Goal: Communication & Community: Answer question/provide support

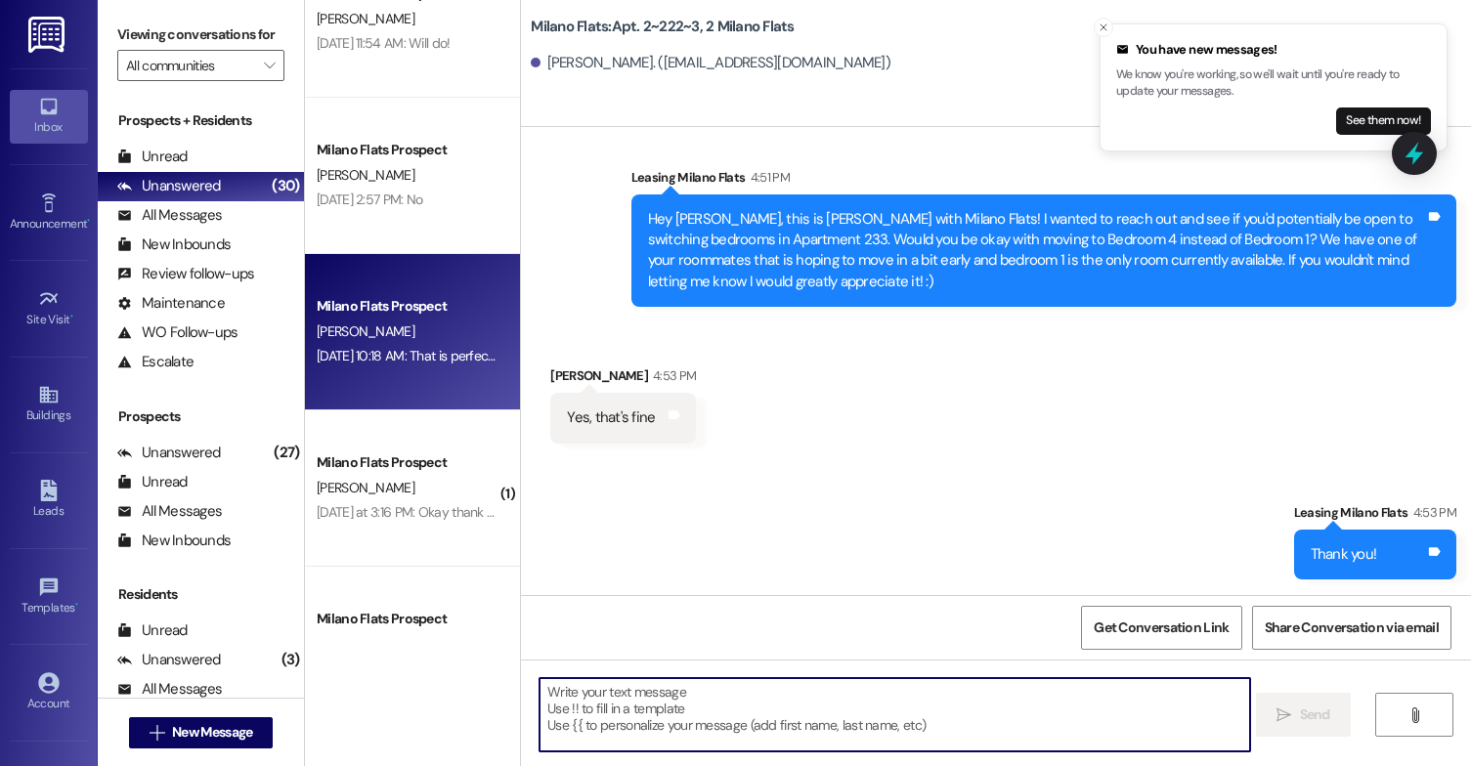
scroll to position [3517, 0]
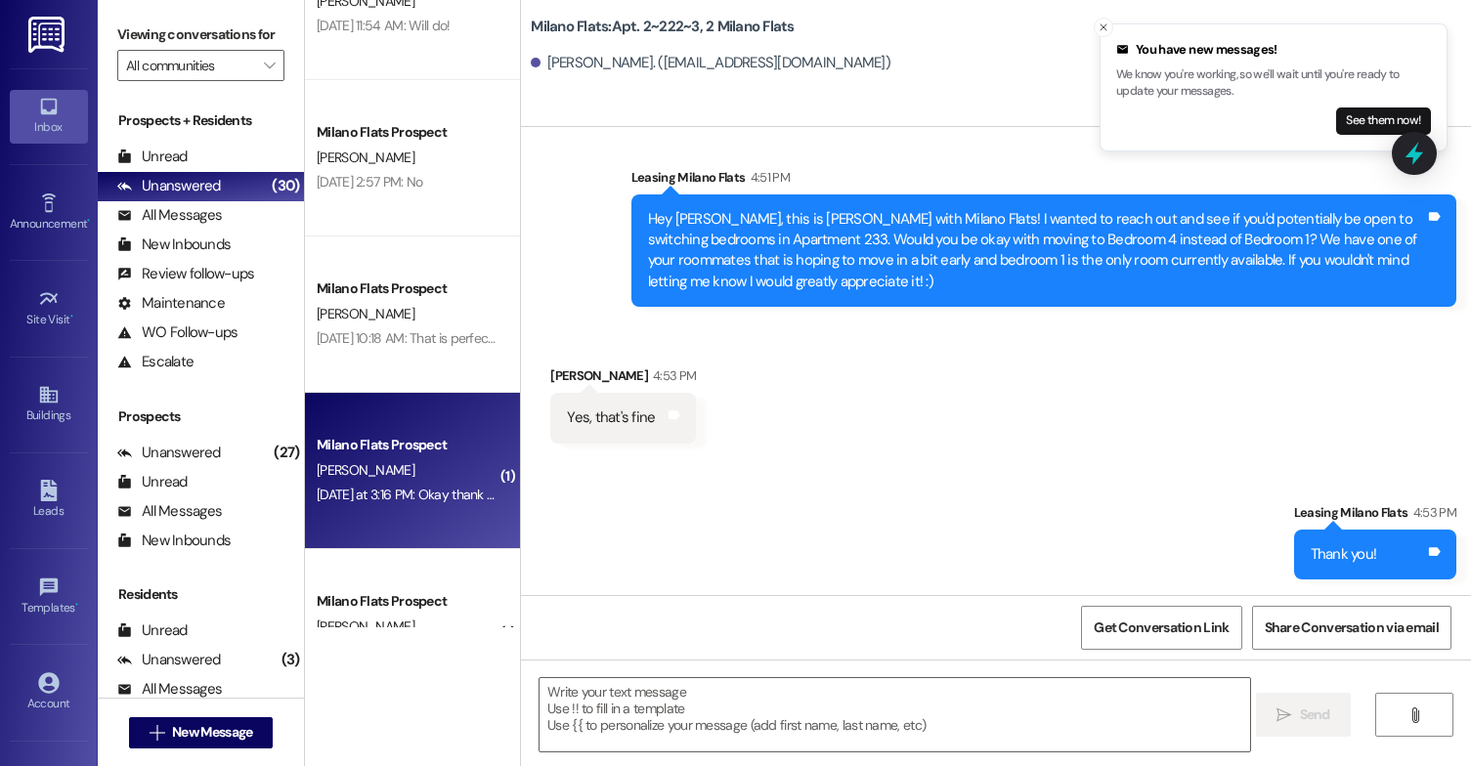
click at [365, 494] on div "[DATE] at 3:16 PM: Okay thank you [DATE] at 3:16 PM: Okay thank you" at bounding box center [412, 495] width 191 height 18
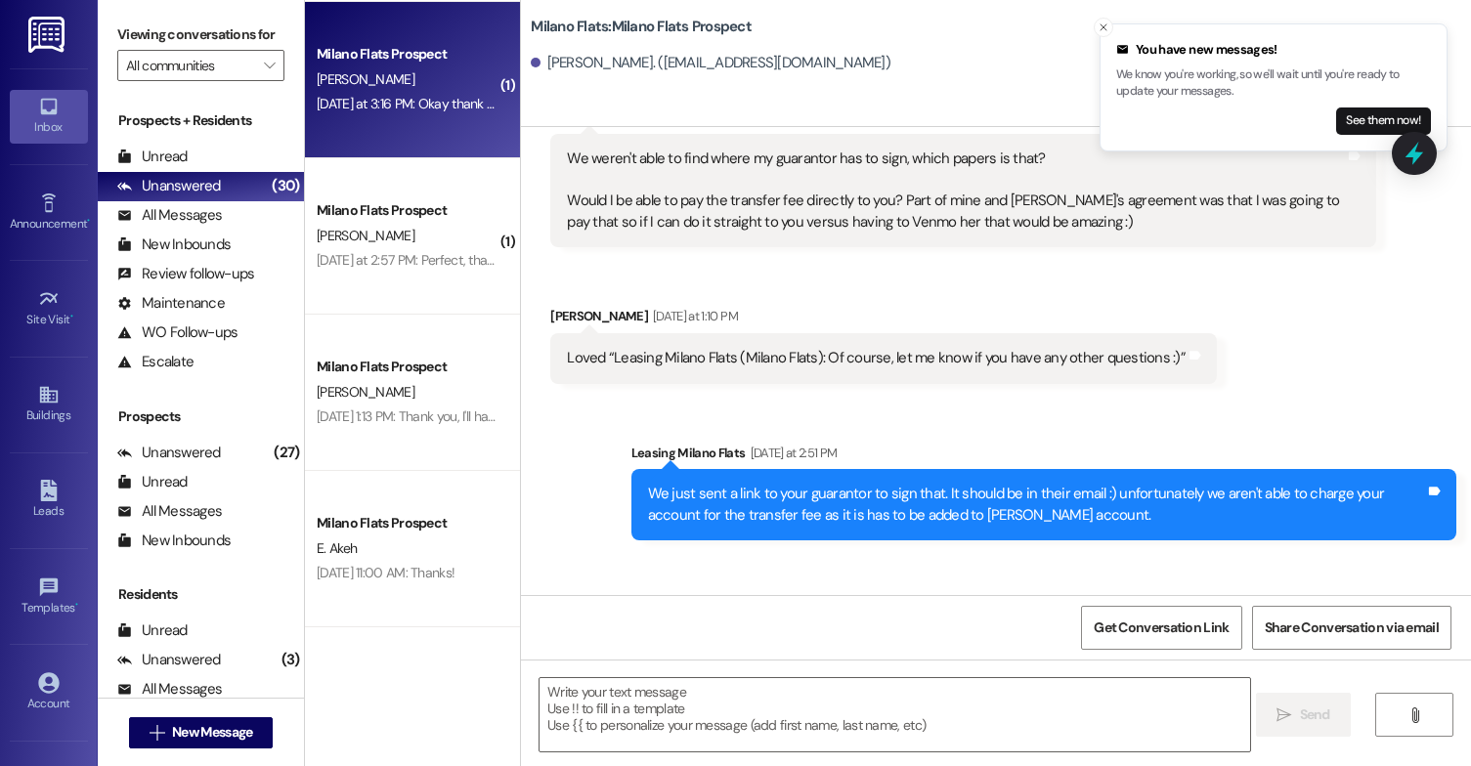
scroll to position [3298, 0]
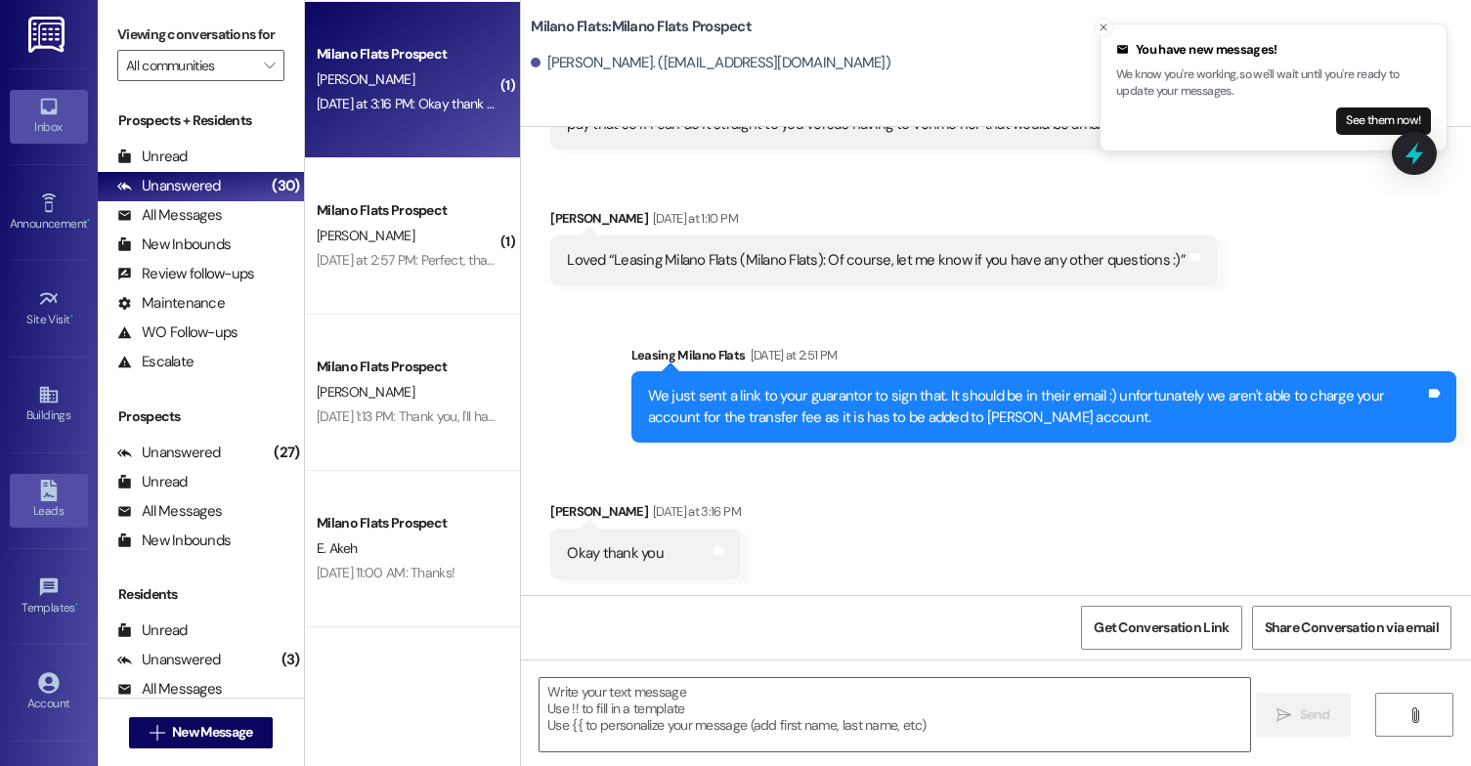
click at [43, 502] on div "Leads" at bounding box center [49, 511] width 98 height 20
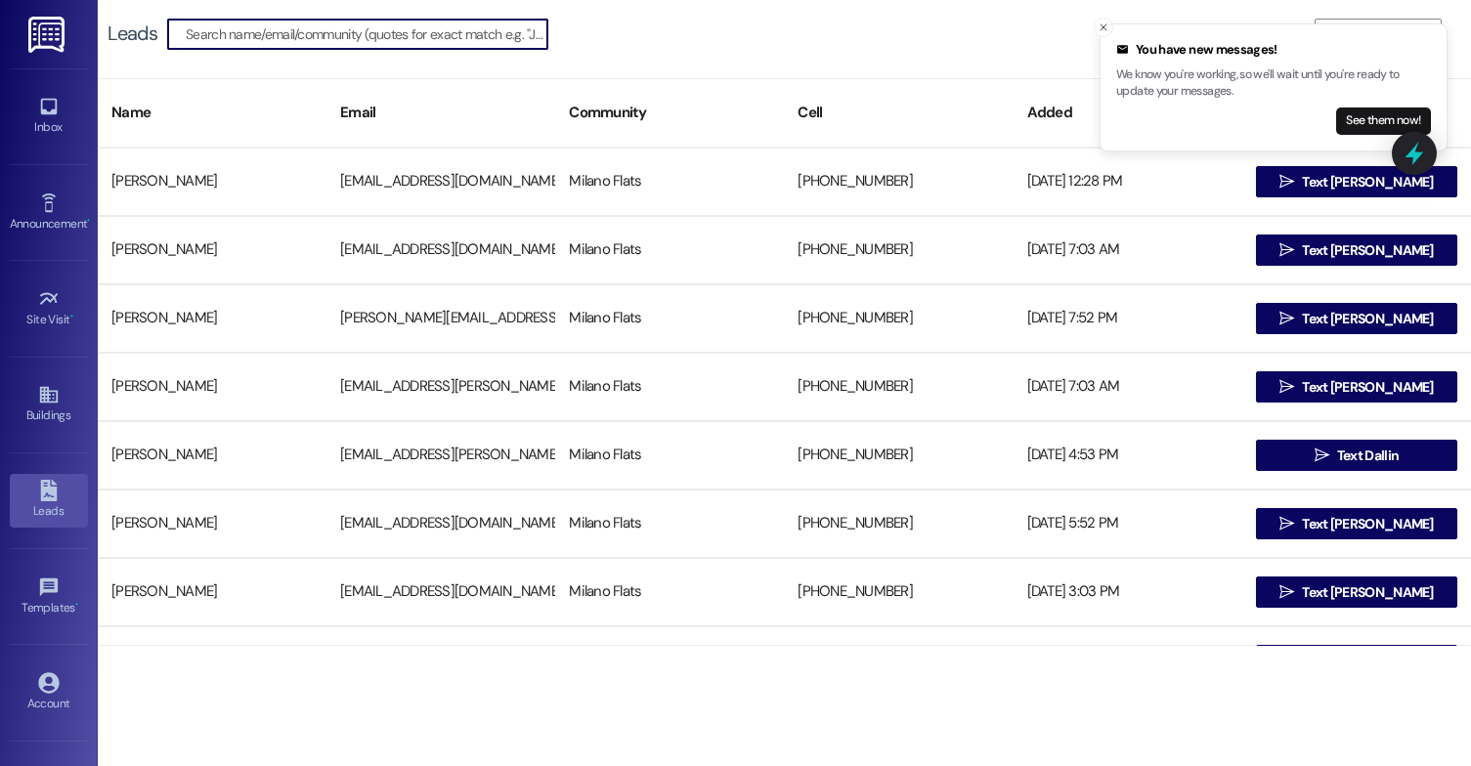
type input "k"
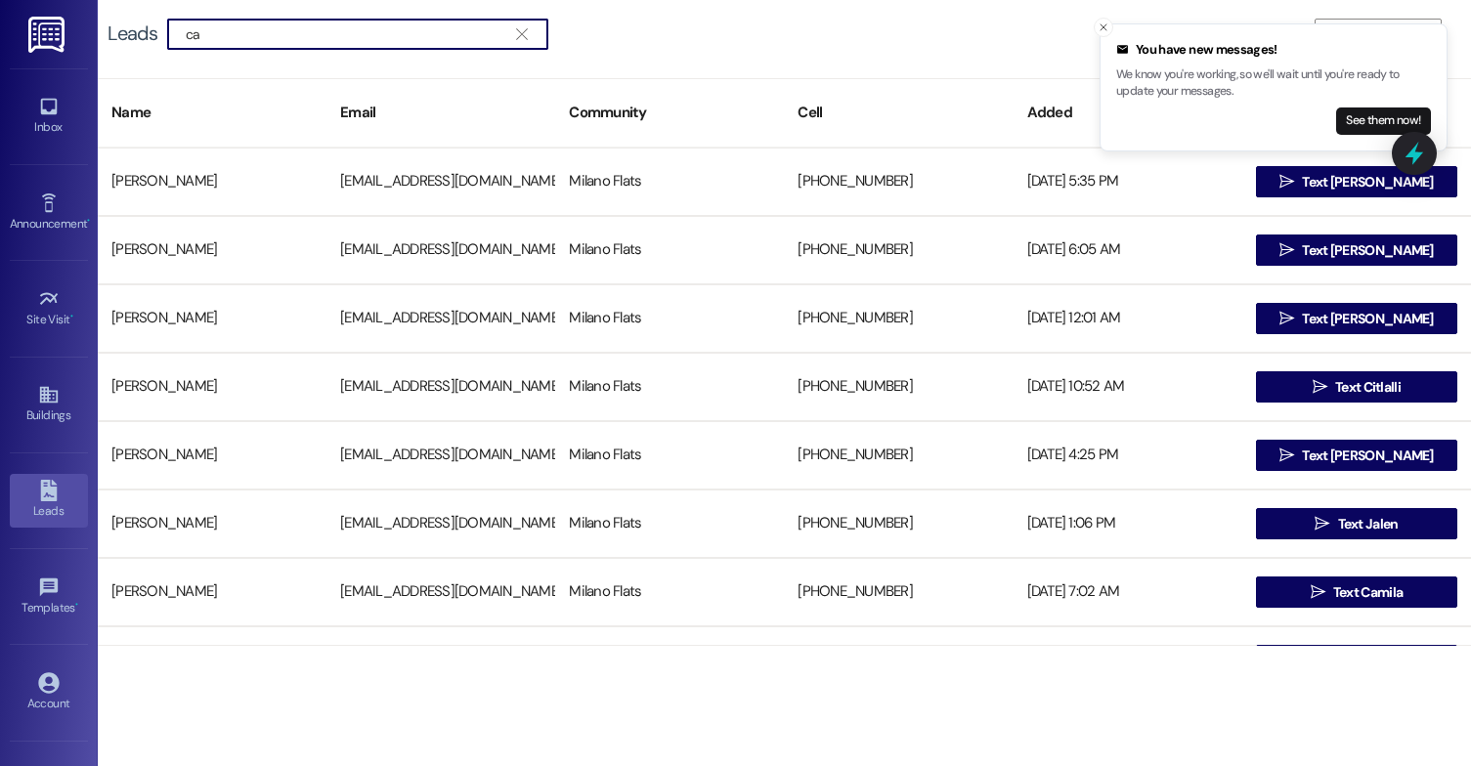
type input "c"
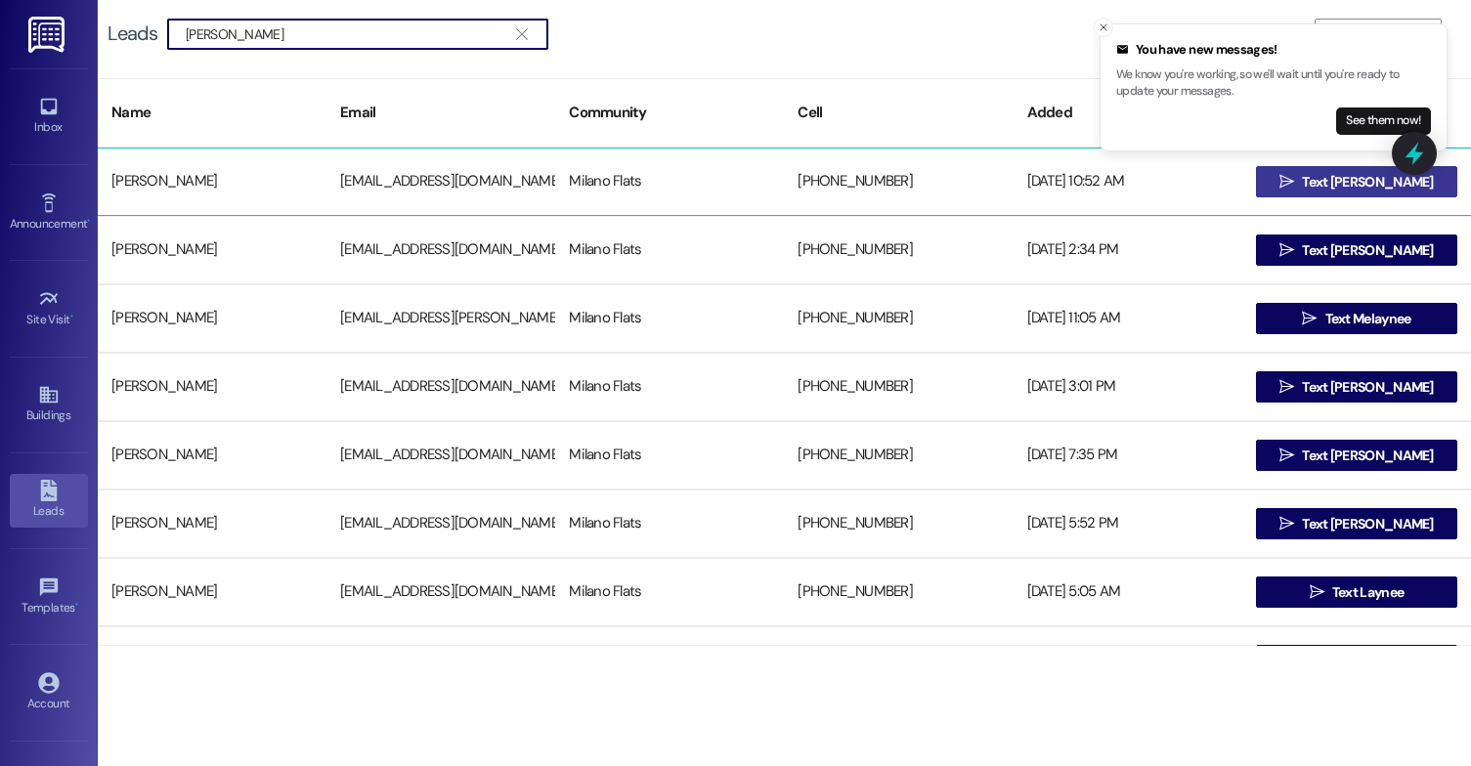
type input "[PERSON_NAME]"
click at [1322, 192] on span " Text [PERSON_NAME]" at bounding box center [1356, 181] width 162 height 29
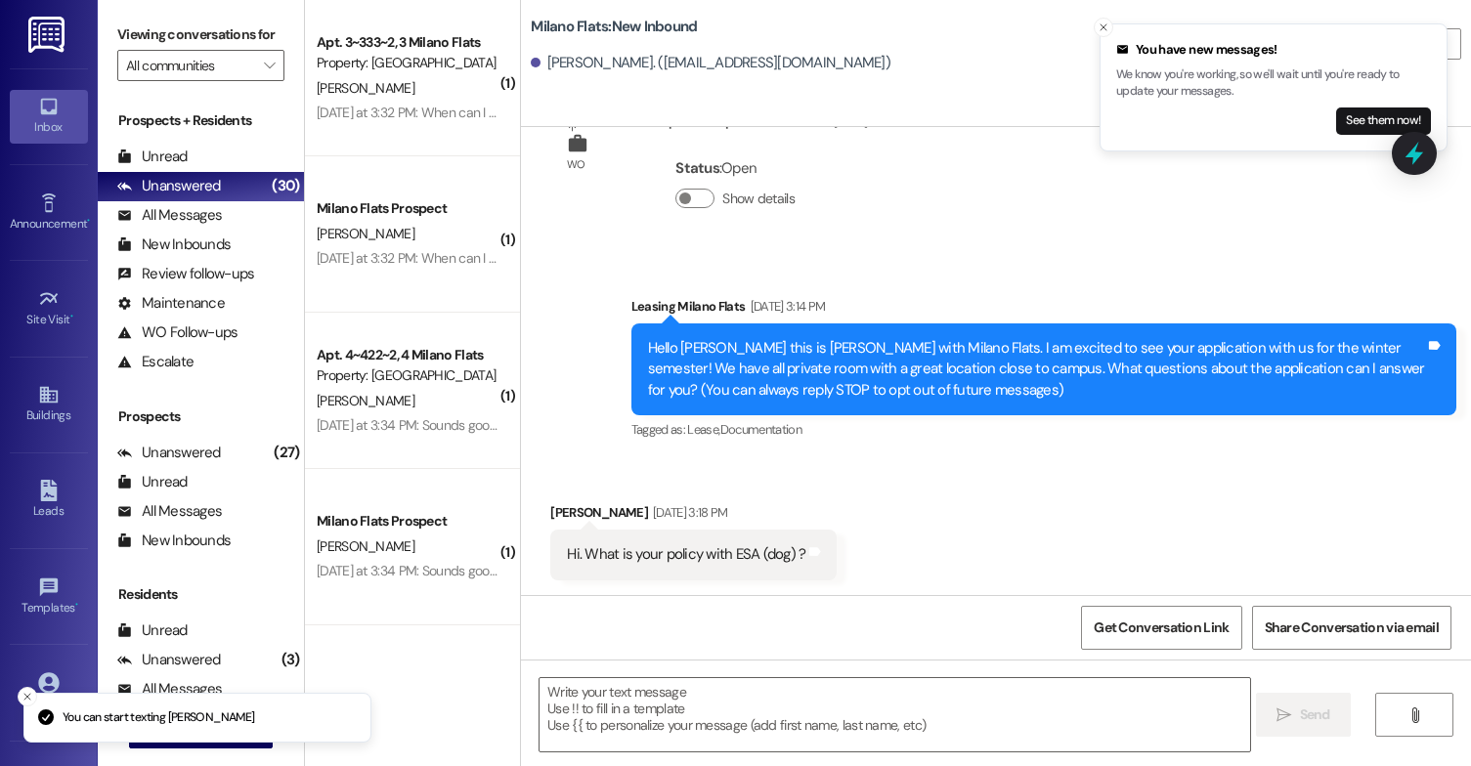
scroll to position [76, 0]
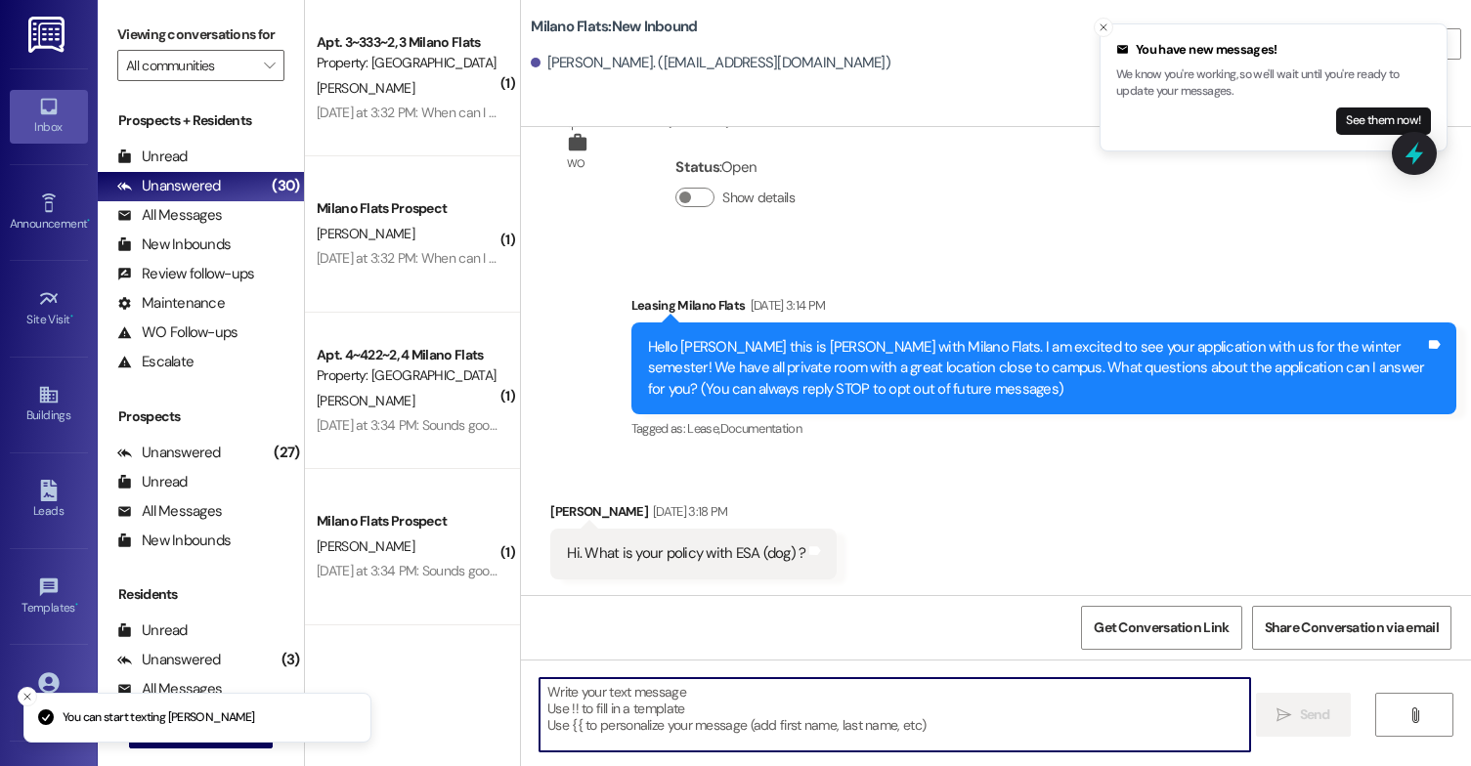
click at [722, 730] on textarea at bounding box center [895, 714] width 711 height 73
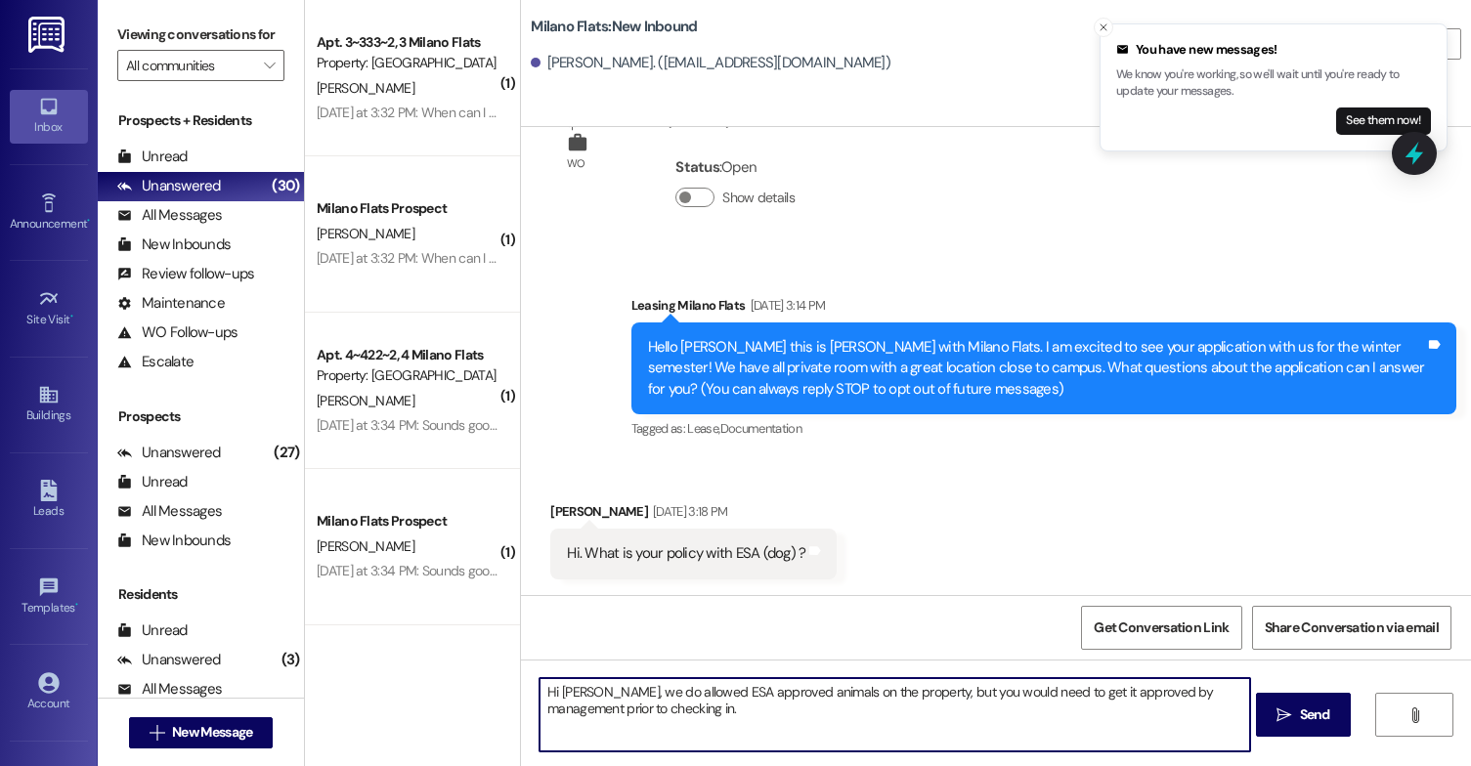
click at [680, 705] on textarea "Hi [PERSON_NAME], we do allowed ESA approved animals on the property, but you w…" at bounding box center [895, 714] width 711 height 73
click at [592, 698] on textarea "Hi [PERSON_NAME], we do allowed ESA approved animals on the property, but you w…" at bounding box center [895, 714] width 711 height 73
click at [726, 716] on textarea "Hi [PERSON_NAME], this is [PERSON_NAME] with Milano Flats! We do allowed ESA ap…" at bounding box center [895, 714] width 711 height 73
click at [792, 712] on textarea "Hi [PERSON_NAME], this is [PERSON_NAME] with Milano Flats! We do allowed ESA ap…" at bounding box center [895, 714] width 711 height 73
click at [796, 708] on textarea "Hi [PERSON_NAME], this is [PERSON_NAME] with Milano Flats! We do allowed ESA ap…" at bounding box center [895, 714] width 711 height 73
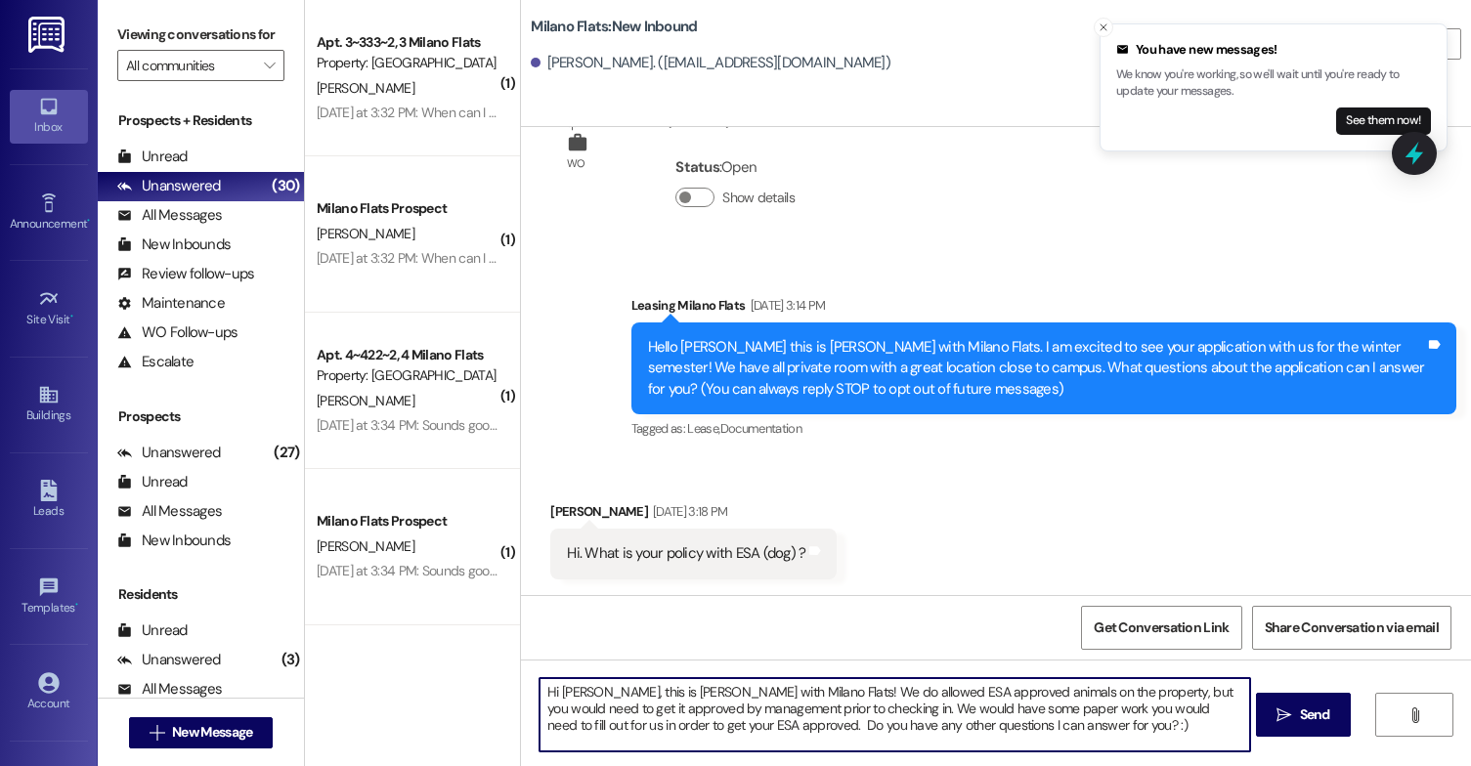
click at [939, 701] on textarea "Hi [PERSON_NAME], this is [PERSON_NAME] with Milano Flats! We do allowed ESA ap…" at bounding box center [895, 714] width 711 height 73
click at [1018, 734] on textarea "Hi [PERSON_NAME], this is [PERSON_NAME] with Milano Flats! We do allowed ESA ap…" at bounding box center [895, 714] width 711 height 73
click at [1017, 732] on textarea "Hi [PERSON_NAME], this is [PERSON_NAME] with Milano Flats! We do allowed ESA ap…" at bounding box center [895, 714] width 711 height 73
type textarea "Hi [PERSON_NAME], this is [PERSON_NAME] with Milano Flats! We do allowed ESA ap…"
click at [1272, 737] on button " Send" at bounding box center [1303, 715] width 95 height 44
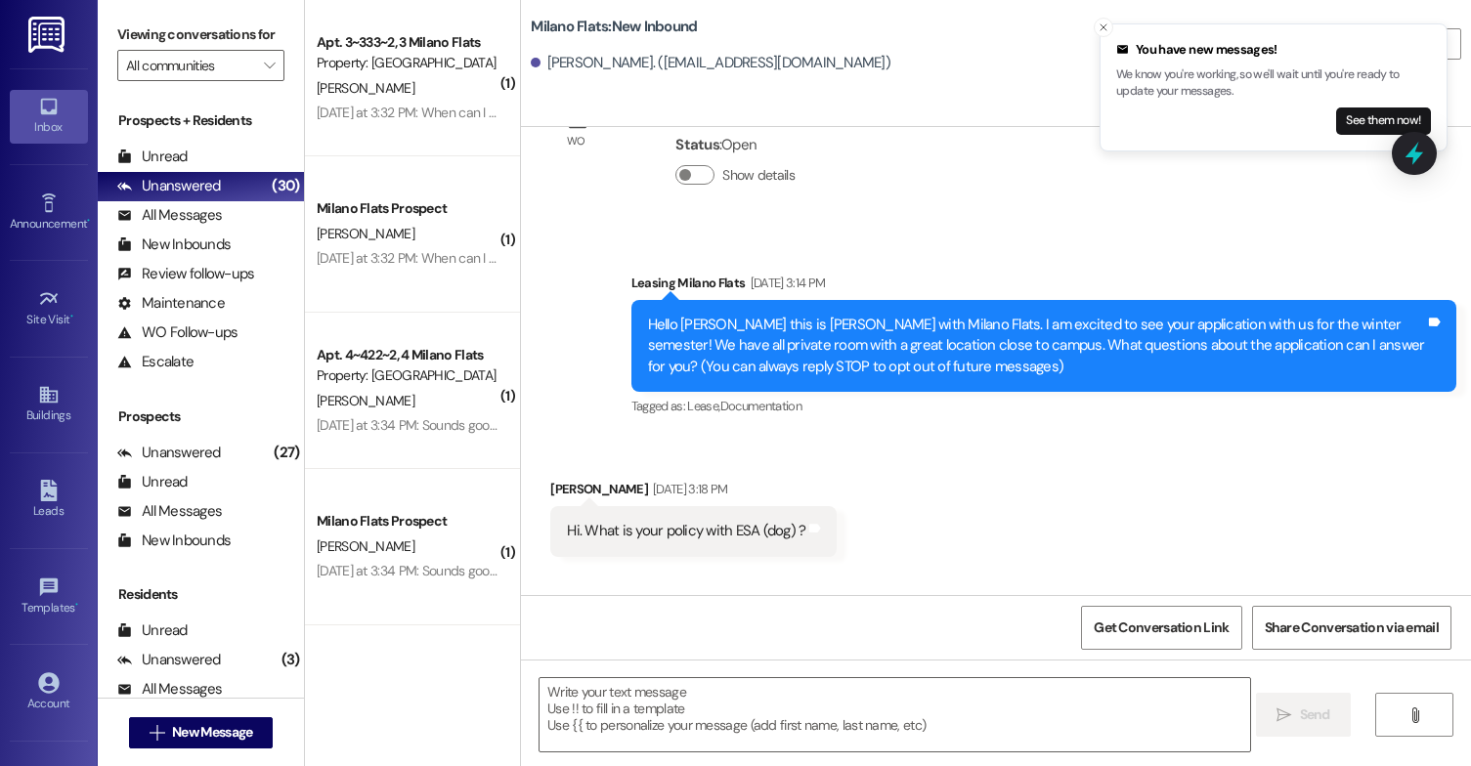
scroll to position [254, 0]
